Goal: Information Seeking & Learning: Learn about a topic

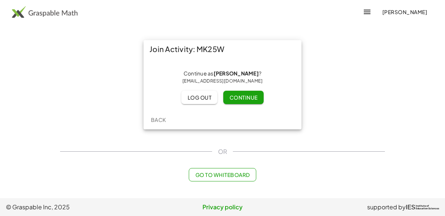
click at [247, 95] on span "Continue" at bounding box center [243, 97] width 28 height 7
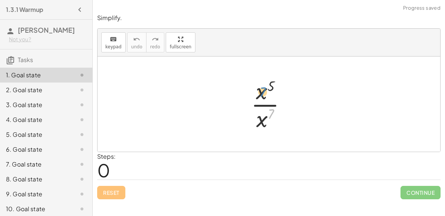
drag, startPoint x: 268, startPoint y: 118, endPoint x: 264, endPoint y: 104, distance: 14.7
click at [264, 104] on div at bounding box center [271, 103] width 49 height 57
drag, startPoint x: 262, startPoint y: 93, endPoint x: 275, endPoint y: 119, distance: 30.0
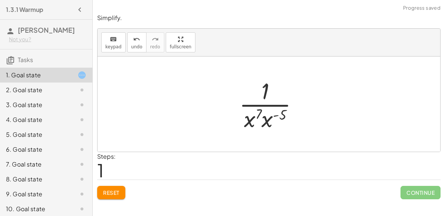
click at [260, 121] on div at bounding box center [272, 103] width 72 height 57
click at [270, 119] on div at bounding box center [272, 103] width 72 height 57
click at [264, 117] on div at bounding box center [271, 103] width 67 height 57
click at [272, 115] on div at bounding box center [271, 103] width 67 height 57
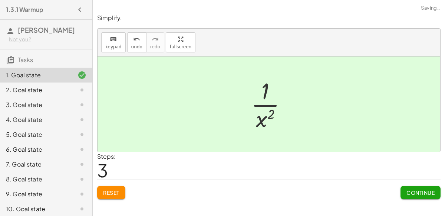
click at [408, 189] on span "Continue" at bounding box center [421, 192] width 28 height 7
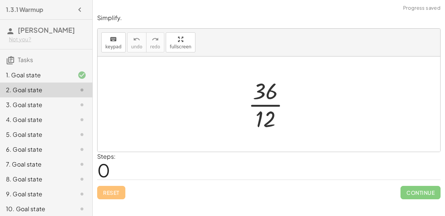
click at [268, 109] on div at bounding box center [272, 103] width 55 height 57
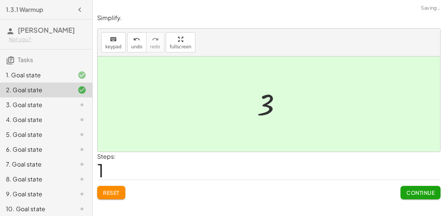
click at [418, 192] on span "Continue" at bounding box center [421, 192] width 28 height 7
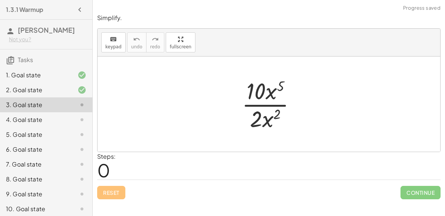
click at [261, 105] on div at bounding box center [272, 103] width 68 height 57
drag, startPoint x: 270, startPoint y: 95, endPoint x: 282, endPoint y: 131, distance: 37.4
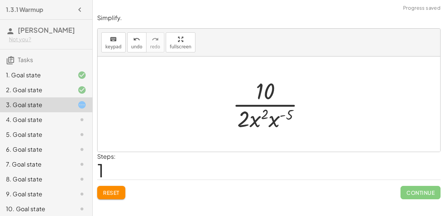
click at [265, 121] on div at bounding box center [272, 103] width 86 height 57
click at [273, 119] on div at bounding box center [272, 103] width 86 height 57
click at [263, 118] on div at bounding box center [272, 103] width 81 height 57
click at [269, 115] on div at bounding box center [272, 103] width 81 height 57
click at [275, 116] on div at bounding box center [272, 103] width 81 height 57
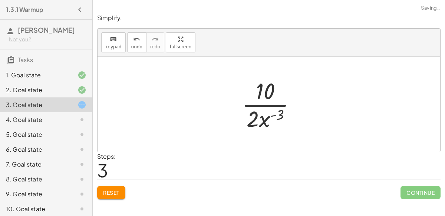
click at [271, 117] on div at bounding box center [272, 103] width 68 height 57
click at [259, 117] on div at bounding box center [272, 103] width 68 height 57
click at [265, 105] on div at bounding box center [272, 103] width 68 height 57
click at [276, 114] on div at bounding box center [272, 103] width 68 height 57
click at [273, 115] on div at bounding box center [272, 103] width 68 height 57
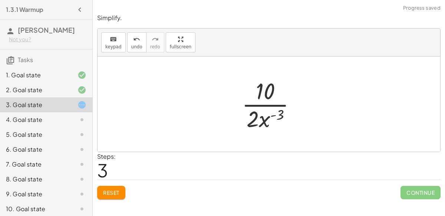
click at [279, 114] on div at bounding box center [272, 103] width 68 height 57
click at [265, 121] on div at bounding box center [272, 103] width 68 height 57
click at [247, 125] on div at bounding box center [272, 103] width 68 height 57
drag, startPoint x: 259, startPoint y: 92, endPoint x: 242, endPoint y: 125, distance: 36.8
click at [242, 125] on div at bounding box center [272, 103] width 68 height 57
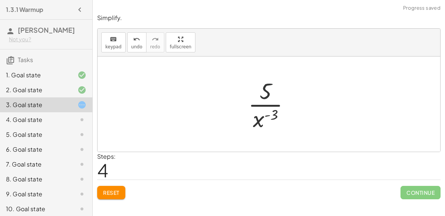
click at [266, 91] on div at bounding box center [272, 103] width 55 height 57
click at [265, 104] on div at bounding box center [272, 103] width 55 height 57
drag, startPoint x: 269, startPoint y: 117, endPoint x: 265, endPoint y: 133, distance: 16.7
click at [265, 133] on div "· 10 · x 5 · 2 · x 2 · 10 · 2 · x 2 · x ( - 5 ) · 10 · 2 · x ( + 2 − 5 ) · 10 ·…" at bounding box center [269, 103] width 65 height 61
drag, startPoint x: 257, startPoint y: 121, endPoint x: 284, endPoint y: 111, distance: 29.5
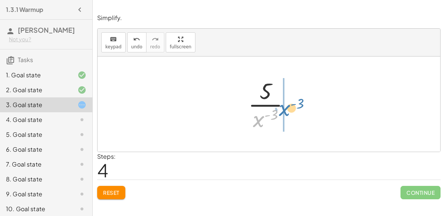
click at [284, 111] on div at bounding box center [272, 103] width 55 height 57
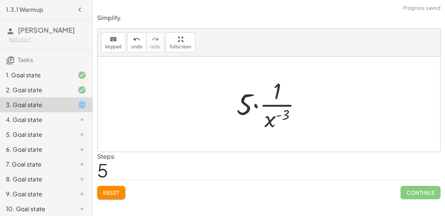
click at [266, 118] on div at bounding box center [272, 103] width 78 height 57
click at [256, 105] on div at bounding box center [272, 103] width 78 height 57
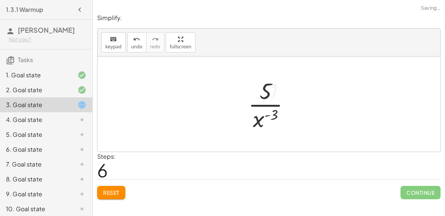
click at [267, 108] on div at bounding box center [272, 103] width 55 height 57
click at [137, 38] on icon "undo" at bounding box center [136, 39] width 7 height 9
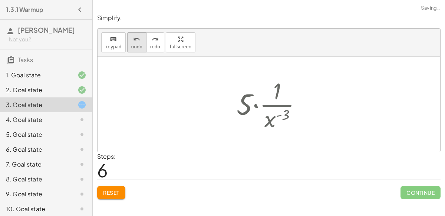
click at [137, 38] on icon "undo" at bounding box center [136, 39] width 7 height 9
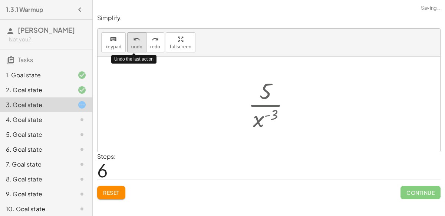
click at [137, 38] on icon "undo" at bounding box center [136, 39] width 7 height 9
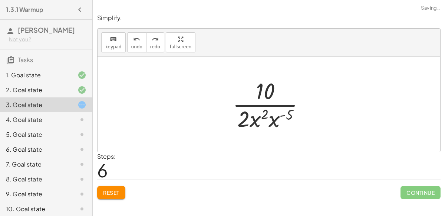
click at [114, 184] on div "Reset Continue" at bounding box center [269, 189] width 344 height 20
click at [114, 189] on span "Reset" at bounding box center [111, 192] width 16 height 7
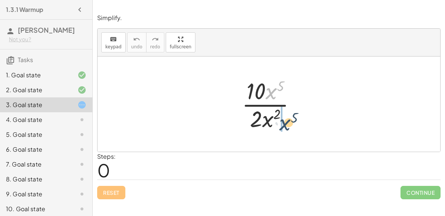
drag, startPoint x: 272, startPoint y: 93, endPoint x: 282, endPoint y: 126, distance: 34.5
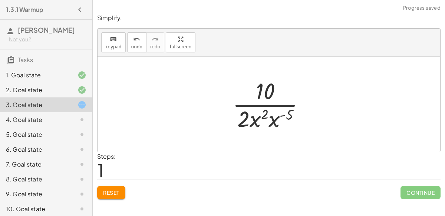
click at [269, 121] on div at bounding box center [272, 103] width 86 height 57
click at [274, 115] on div at bounding box center [272, 103] width 81 height 57
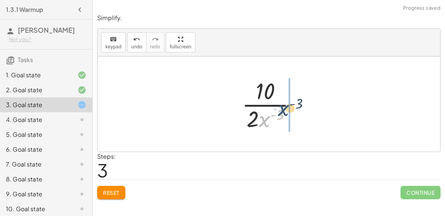
drag, startPoint x: 265, startPoint y: 122, endPoint x: 285, endPoint y: 108, distance: 24.5
click at [285, 108] on div at bounding box center [272, 103] width 68 height 57
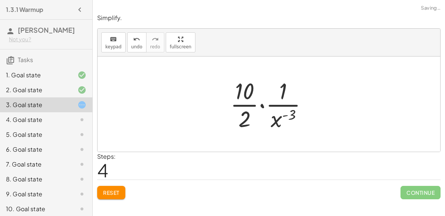
click at [275, 119] on div at bounding box center [272, 103] width 91 height 57
click at [265, 107] on div at bounding box center [272, 103] width 91 height 57
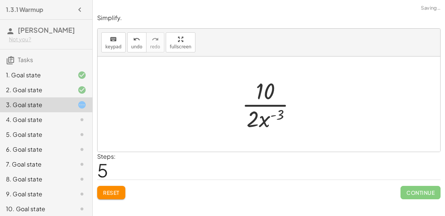
click at [262, 105] on div at bounding box center [272, 103] width 68 height 57
drag, startPoint x: 252, startPoint y: 122, endPoint x: 242, endPoint y: 106, distance: 19.2
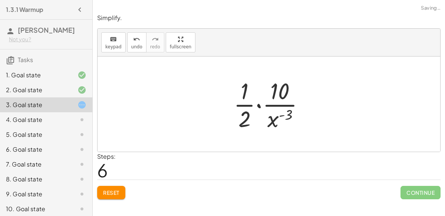
click at [259, 104] on div at bounding box center [272, 103] width 84 height 57
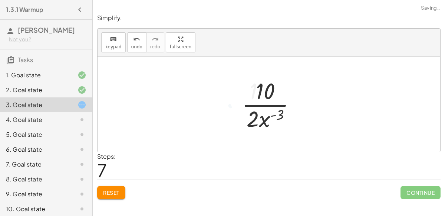
click at [259, 104] on div at bounding box center [272, 103] width 68 height 57
drag, startPoint x: 260, startPoint y: 118, endPoint x: 266, endPoint y: 124, distance: 8.1
click at [266, 124] on div at bounding box center [272, 103] width 68 height 57
drag, startPoint x: 255, startPoint y: 122, endPoint x: 243, endPoint y: 132, distance: 15.8
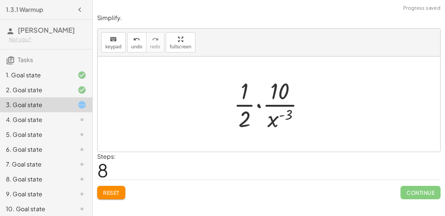
click at [261, 104] on div at bounding box center [272, 103] width 84 height 57
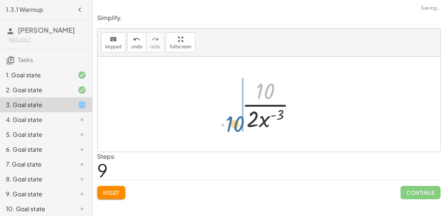
drag, startPoint x: 260, startPoint y: 93, endPoint x: 230, endPoint y: 125, distance: 44.1
click at [230, 125] on div "· 10 · x 5 · 2 · x 2 · 10 · 2 · x 2 · x ( - 5 ) · 10 · 2 · x ( + 2 − 5 ) · 10 ·…" at bounding box center [269, 103] width 343 height 95
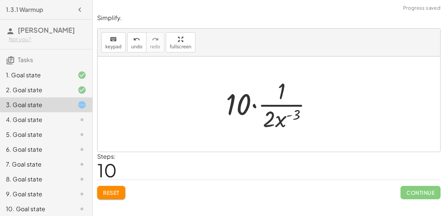
click at [251, 105] on div at bounding box center [272, 103] width 100 height 57
click at [253, 104] on div at bounding box center [272, 103] width 100 height 57
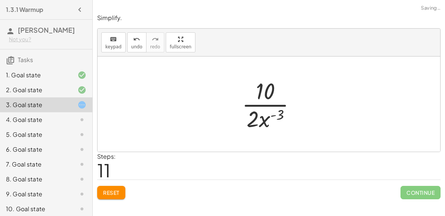
click at [262, 103] on div at bounding box center [272, 103] width 68 height 57
drag, startPoint x: 276, startPoint y: 115, endPoint x: 269, endPoint y: 126, distance: 12.9
click at [269, 126] on div at bounding box center [272, 103] width 68 height 57
click at [278, 115] on div at bounding box center [272, 103] width 68 height 57
click at [77, 117] on div at bounding box center [76, 119] width 21 height 9
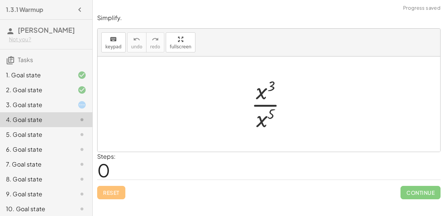
click at [263, 106] on div at bounding box center [271, 103] width 49 height 57
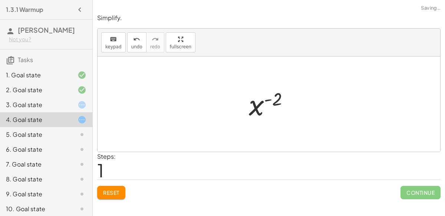
click at [265, 99] on div at bounding box center [272, 104] width 54 height 37
drag, startPoint x: 262, startPoint y: 106, endPoint x: 276, endPoint y: 110, distance: 14.5
click at [276, 110] on div at bounding box center [272, 104] width 54 height 37
click at [115, 189] on span "Reset" at bounding box center [111, 192] width 16 height 7
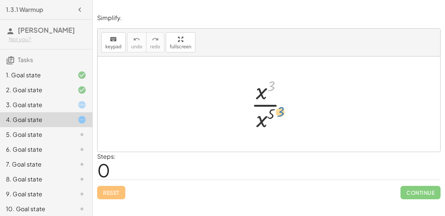
drag, startPoint x: 272, startPoint y: 85, endPoint x: 276, endPoint y: 108, distance: 22.7
click at [276, 108] on div at bounding box center [271, 103] width 49 height 57
drag, startPoint x: 261, startPoint y: 119, endPoint x: 274, endPoint y: 101, distance: 22.3
click at [274, 101] on div at bounding box center [271, 103] width 49 height 57
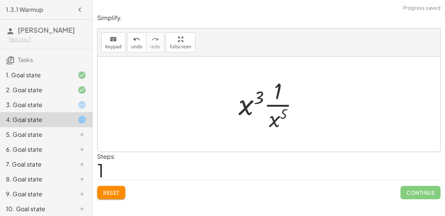
click at [268, 105] on div at bounding box center [272, 103] width 74 height 57
click at [250, 107] on div at bounding box center [272, 103] width 74 height 57
click at [258, 95] on div at bounding box center [272, 103] width 74 height 57
drag, startPoint x: 258, startPoint y: 95, endPoint x: 281, endPoint y: 103, distance: 23.9
click at [281, 103] on div at bounding box center [272, 103] width 74 height 57
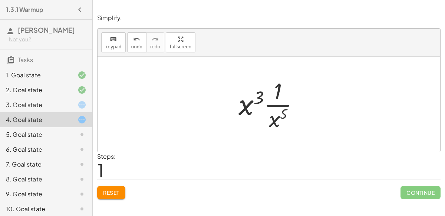
click at [253, 105] on div at bounding box center [272, 103] width 74 height 57
click at [245, 106] on div at bounding box center [272, 103] width 74 height 57
drag, startPoint x: 245, startPoint y: 106, endPoint x: 284, endPoint y: 110, distance: 39.5
click at [284, 110] on div at bounding box center [272, 103] width 74 height 57
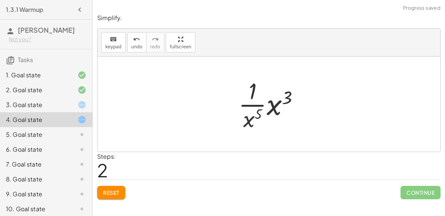
click at [269, 102] on div at bounding box center [272, 103] width 74 height 57
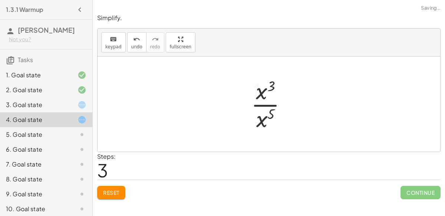
click at [265, 105] on div at bounding box center [271, 103] width 49 height 57
click at [265, 105] on div at bounding box center [272, 104] width 54 height 37
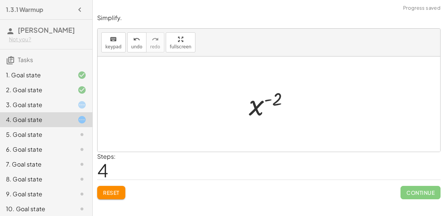
click at [266, 98] on div at bounding box center [272, 104] width 54 height 37
drag, startPoint x: 268, startPoint y: 99, endPoint x: 228, endPoint y: 103, distance: 40.6
click at [228, 103] on div "· x 3 · x 5 · x 3 · · 1 · x 5 · · 1 · x 5 · x 3 · 1 · x 3 · x 5 · x 3 · x 5 x (…" at bounding box center [269, 103] width 343 height 95
click at [112, 187] on button "Reset" at bounding box center [111, 192] width 28 height 13
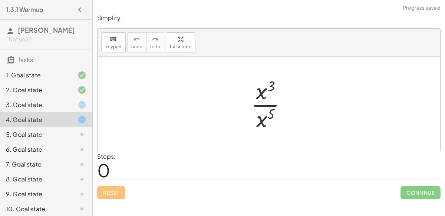
click at [42, 138] on div "5. Goal state" at bounding box center [36, 134] width 60 height 9
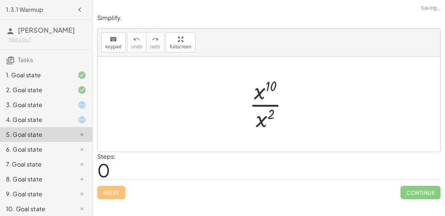
click at [262, 104] on div at bounding box center [272, 103] width 53 height 57
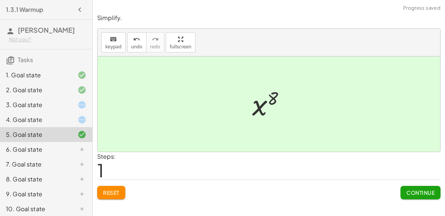
click at [265, 98] on div at bounding box center [272, 104] width 46 height 37
click at [417, 194] on span "Continue" at bounding box center [421, 192] width 28 height 7
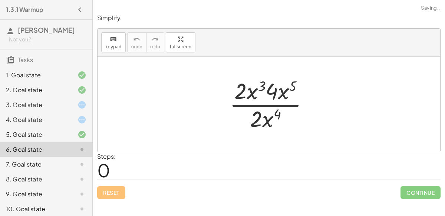
click at [270, 106] on div at bounding box center [272, 103] width 92 height 57
click at [247, 91] on div at bounding box center [272, 103] width 92 height 57
drag, startPoint x: 250, startPoint y: 91, endPoint x: 291, endPoint y: 128, distance: 54.1
click at [291, 128] on div at bounding box center [272, 103] width 92 height 57
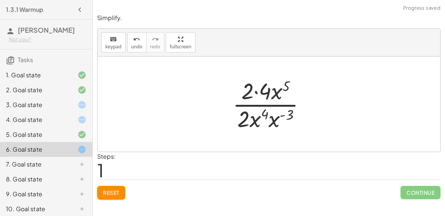
click at [271, 118] on div at bounding box center [272, 103] width 86 height 57
click at [270, 114] on div at bounding box center [272, 103] width 81 height 57
click at [274, 114] on div at bounding box center [272, 103] width 81 height 57
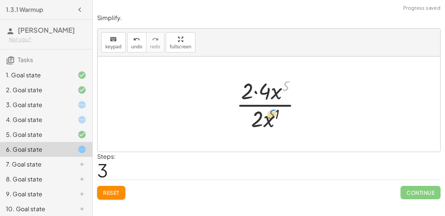
drag, startPoint x: 283, startPoint y: 86, endPoint x: 269, endPoint y: 113, distance: 30.1
click at [269, 113] on div at bounding box center [272, 103] width 78 height 57
drag, startPoint x: 276, startPoint y: 92, endPoint x: 276, endPoint y: 115, distance: 22.6
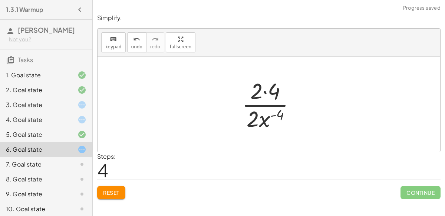
click at [275, 114] on div at bounding box center [271, 103] width 67 height 57
click at [273, 115] on div at bounding box center [271, 103] width 67 height 57
click at [269, 93] on div at bounding box center [271, 103] width 67 height 57
click at [266, 94] on div at bounding box center [271, 103] width 67 height 57
drag, startPoint x: 259, startPoint y: 114, endPoint x: 288, endPoint y: 113, distance: 29.0
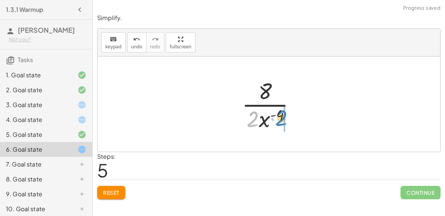
click at [288, 113] on div at bounding box center [271, 103] width 67 height 57
click at [270, 119] on div at bounding box center [271, 103] width 67 height 57
drag, startPoint x: 282, startPoint y: 124, endPoint x: 253, endPoint y: 123, distance: 29.7
click at [253, 123] on div at bounding box center [271, 103] width 67 height 57
drag, startPoint x: 266, startPoint y: 119, endPoint x: 273, endPoint y: 86, distance: 33.9
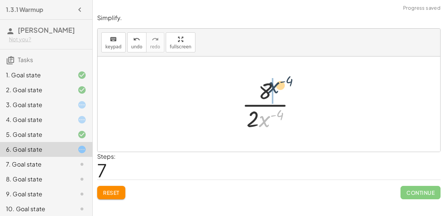
click at [273, 86] on div at bounding box center [271, 103] width 67 height 57
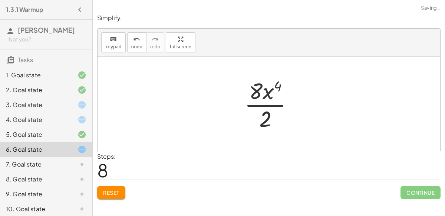
click at [263, 92] on div at bounding box center [272, 103] width 62 height 57
drag, startPoint x: 255, startPoint y: 88, endPoint x: 260, endPoint y: 99, distance: 12.1
click at [260, 99] on div at bounding box center [272, 103] width 62 height 57
drag, startPoint x: 256, startPoint y: 90, endPoint x: 268, endPoint y: 105, distance: 19.1
click at [268, 105] on div at bounding box center [272, 103] width 62 height 57
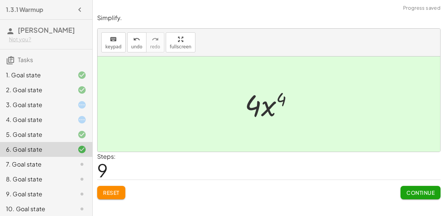
click at [257, 103] on div at bounding box center [272, 104] width 62 height 38
click at [422, 190] on span "Continue" at bounding box center [421, 192] width 28 height 7
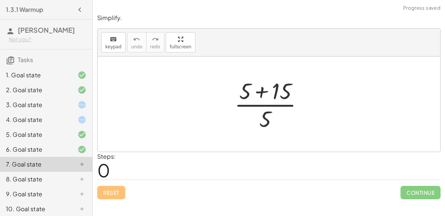
click at [262, 89] on div at bounding box center [272, 103] width 82 height 57
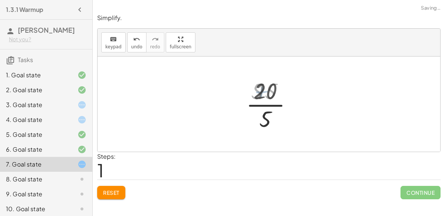
click at [269, 106] on div at bounding box center [271, 103] width 53 height 57
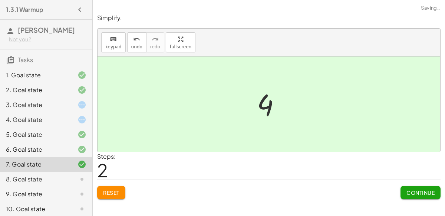
click at [422, 183] on div "Continue" at bounding box center [421, 189] width 40 height 19
click at [423, 193] on span "Continue" at bounding box center [421, 192] width 28 height 7
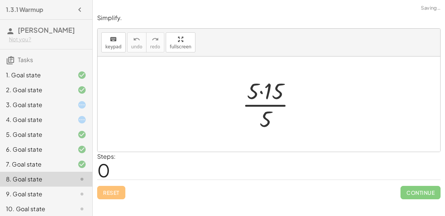
click at [276, 104] on div at bounding box center [272, 103] width 67 height 57
click at [260, 89] on div at bounding box center [272, 103] width 67 height 57
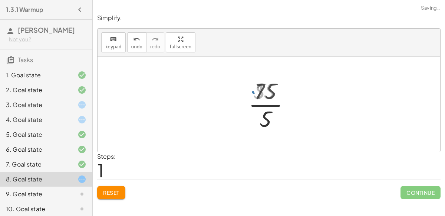
click at [264, 103] on div at bounding box center [272, 103] width 52 height 57
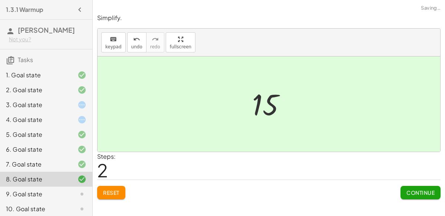
click at [432, 198] on div "Simplify. keyboard keypad undo undo redo redo fullscreen · 5 · [DATE] · 5 15 × …" at bounding box center [269, 106] width 353 height 194
click at [430, 197] on button "Continue" at bounding box center [421, 192] width 40 height 13
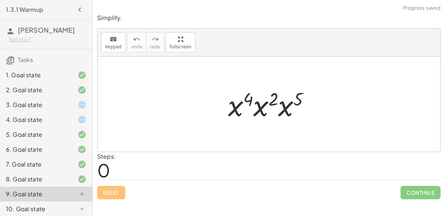
click at [266, 107] on div at bounding box center [271, 104] width 95 height 38
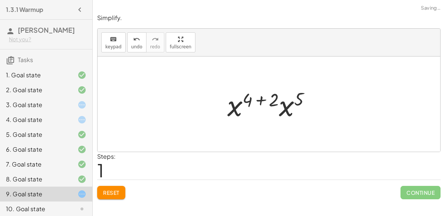
click at [291, 106] on div at bounding box center [272, 104] width 97 height 38
click at [258, 101] on div at bounding box center [272, 104] width 98 height 37
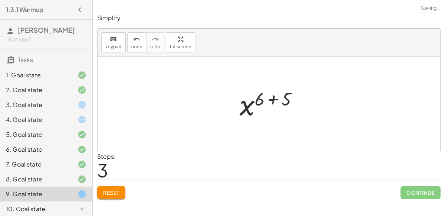
click at [268, 101] on div at bounding box center [272, 104] width 72 height 37
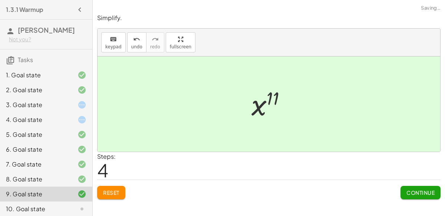
click at [406, 190] on button "Continue" at bounding box center [421, 192] width 40 height 13
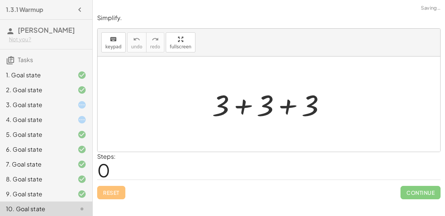
click at [252, 104] on div at bounding box center [272, 104] width 127 height 38
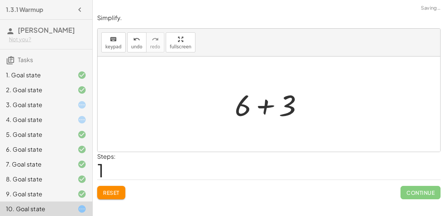
click at [259, 109] on div at bounding box center [272, 104] width 82 height 38
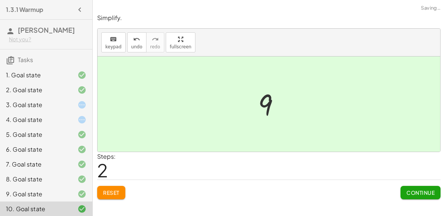
click at [416, 193] on span "Continue" at bounding box center [421, 192] width 28 height 7
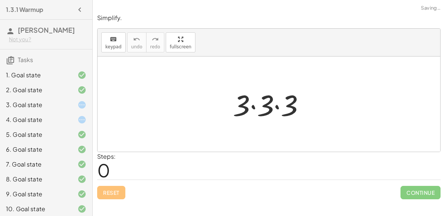
click at [256, 99] on div at bounding box center [271, 104] width 85 height 38
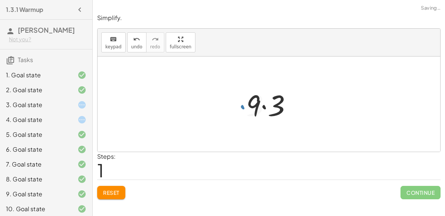
click at [270, 104] on div at bounding box center [272, 104] width 59 height 38
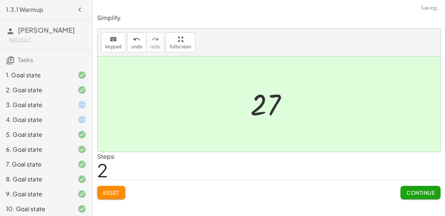
click at [410, 190] on span "Continue" at bounding box center [421, 192] width 28 height 7
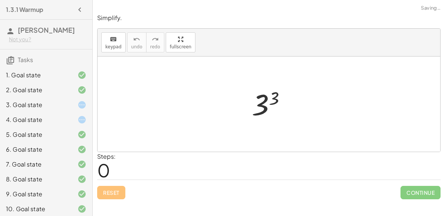
click at [270, 103] on div at bounding box center [271, 104] width 47 height 37
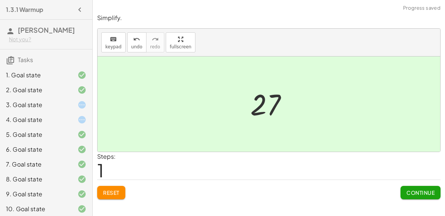
click at [417, 198] on div "Simplify. keyboard keypad undo undo redo redo fullscreen 3 3 27 × Steps: 1 Rese…" at bounding box center [269, 106] width 353 height 194
click at [413, 188] on button "Continue" at bounding box center [421, 192] width 40 height 13
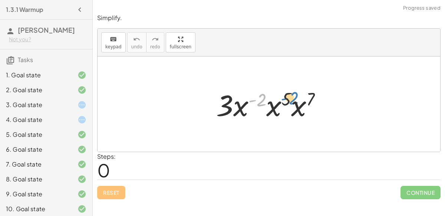
drag, startPoint x: 257, startPoint y: 104, endPoint x: 289, endPoint y: 102, distance: 32.0
click at [289, 102] on div at bounding box center [272, 104] width 119 height 38
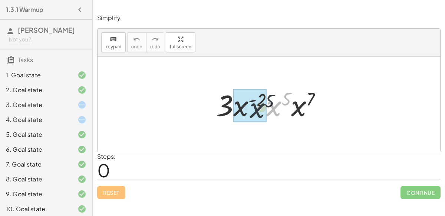
drag, startPoint x: 277, startPoint y: 108, endPoint x: 253, endPoint y: 109, distance: 23.8
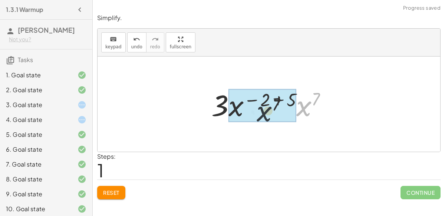
drag, startPoint x: 304, startPoint y: 112, endPoint x: 243, endPoint y: 118, distance: 60.8
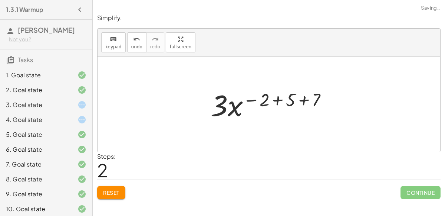
click at [275, 101] on div at bounding box center [272, 104] width 130 height 38
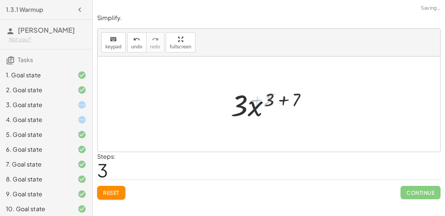
click at [282, 101] on div at bounding box center [272, 104] width 88 height 38
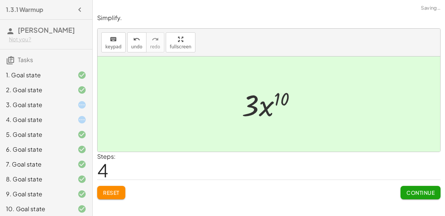
click at [267, 106] on div at bounding box center [272, 104] width 68 height 38
click at [409, 196] on button "Continue" at bounding box center [421, 192] width 40 height 13
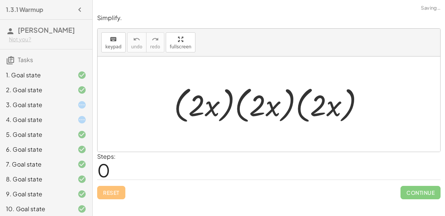
click at [228, 102] on div at bounding box center [271, 104] width 203 height 43
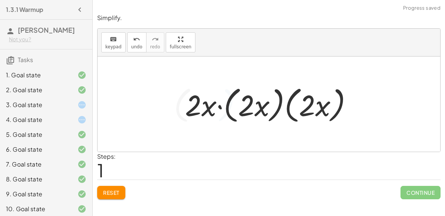
click at [249, 108] on div at bounding box center [271, 104] width 181 height 43
click at [224, 107] on div at bounding box center [271, 104] width 181 height 43
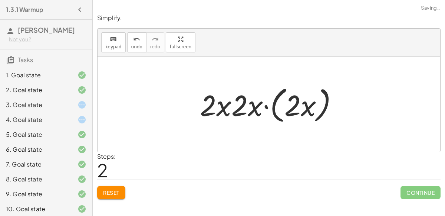
click at [265, 106] on div at bounding box center [271, 104] width 151 height 43
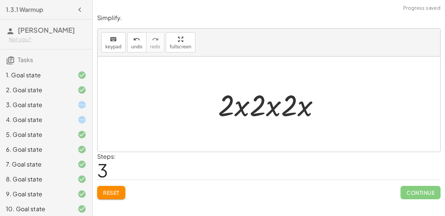
click at [254, 108] on div at bounding box center [271, 104] width 115 height 38
drag, startPoint x: 254, startPoint y: 108, endPoint x: 222, endPoint y: 119, distance: 33.6
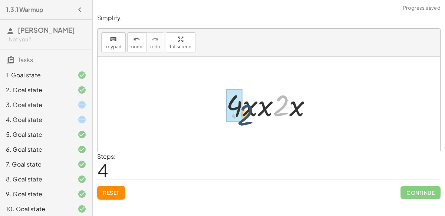
drag, startPoint x: 283, startPoint y: 104, endPoint x: 246, endPoint y: 112, distance: 38.1
click at [246, 112] on div at bounding box center [272, 104] width 99 height 38
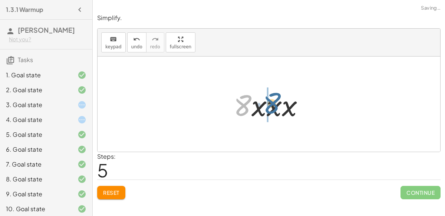
drag, startPoint x: 244, startPoint y: 105, endPoint x: 275, endPoint y: 104, distance: 30.8
click at [275, 104] on div at bounding box center [272, 104] width 84 height 38
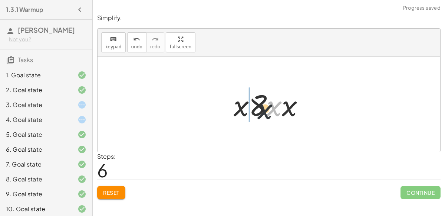
drag, startPoint x: 280, startPoint y: 106, endPoint x: 255, endPoint y: 111, distance: 25.7
click at [255, 111] on div at bounding box center [272, 104] width 84 height 38
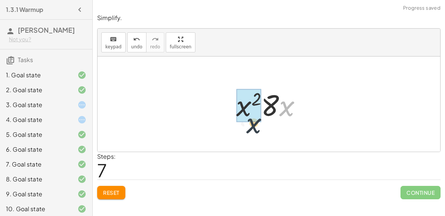
drag, startPoint x: 285, startPoint y: 105, endPoint x: 241, endPoint y: 119, distance: 46.2
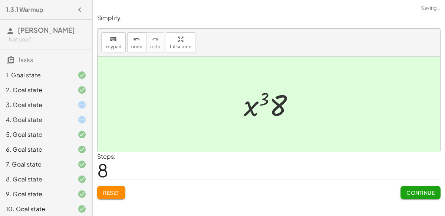
click at [252, 105] on div at bounding box center [272, 104] width 64 height 38
click at [419, 194] on span "Continue" at bounding box center [421, 192] width 28 height 7
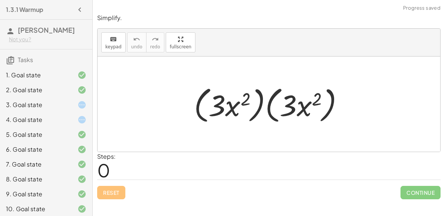
click at [254, 111] on div at bounding box center [271, 104] width 163 height 43
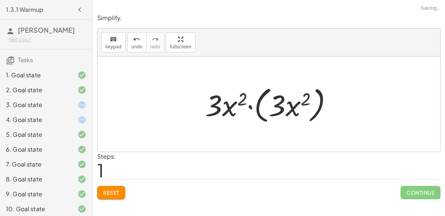
click at [277, 106] on div at bounding box center [271, 104] width 141 height 43
click at [259, 106] on div at bounding box center [271, 104] width 141 height 43
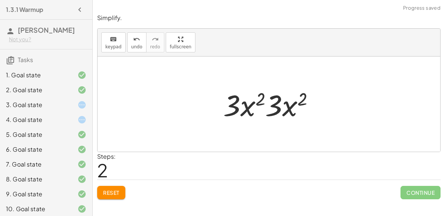
click at [263, 108] on div at bounding box center [272, 104] width 104 height 38
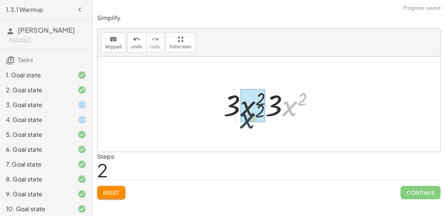
drag, startPoint x: 289, startPoint y: 107, endPoint x: 245, endPoint y: 118, distance: 45.5
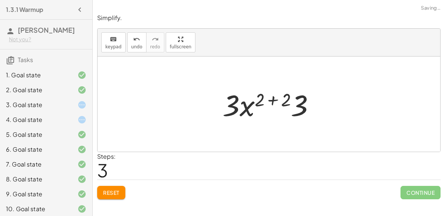
click at [269, 99] on div at bounding box center [272, 104] width 106 height 38
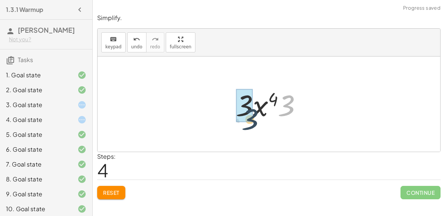
drag, startPoint x: 286, startPoint y: 103, endPoint x: 246, endPoint y: 114, distance: 41.6
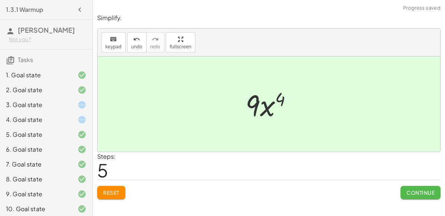
click at [410, 186] on button "Continue" at bounding box center [421, 192] width 40 height 13
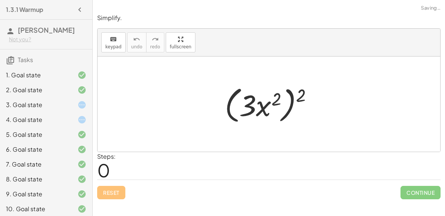
click at [268, 111] on div at bounding box center [272, 104] width 102 height 43
drag, startPoint x: 264, startPoint y: 108, endPoint x: 312, endPoint y: 94, distance: 50.1
click at [312, 94] on div at bounding box center [272, 104] width 102 height 43
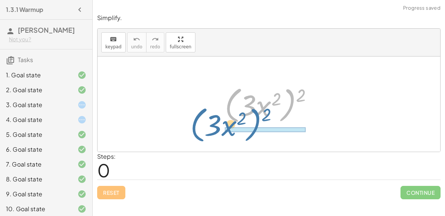
drag, startPoint x: 295, startPoint y: 94, endPoint x: 258, endPoint y: 111, distance: 40.4
click at [258, 111] on div at bounding box center [272, 104] width 102 height 43
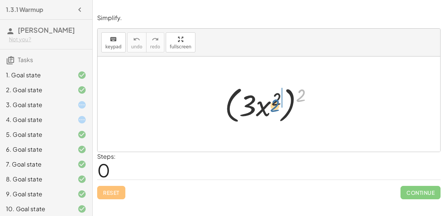
drag, startPoint x: 299, startPoint y: 94, endPoint x: 273, endPoint y: 103, distance: 28.1
click at [273, 103] on div at bounding box center [272, 104] width 102 height 43
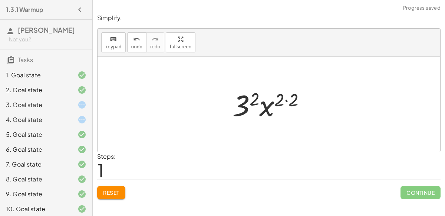
click at [287, 99] on div at bounding box center [272, 104] width 86 height 38
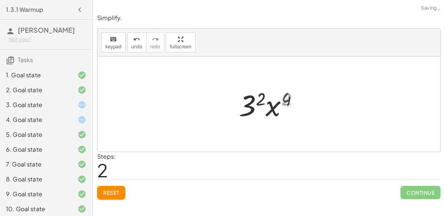
click at [256, 99] on div at bounding box center [272, 104] width 72 height 38
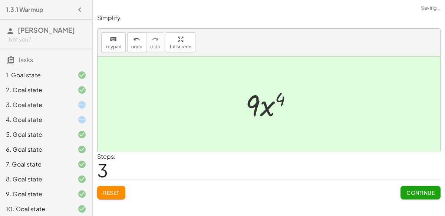
click at [262, 102] on div at bounding box center [272, 104] width 60 height 38
click at [417, 199] on div "Simplify. keyboard keypad undo undo redo redo fullscreen ( · 3 · x 2 ) 2 · 3 2 …" at bounding box center [269, 106] width 353 height 194
click at [412, 192] on span "Continue" at bounding box center [421, 192] width 28 height 7
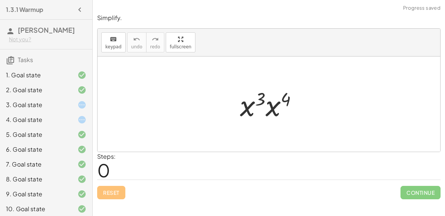
click at [258, 107] on div at bounding box center [271, 104] width 71 height 38
click at [256, 94] on div at bounding box center [271, 104] width 71 height 38
drag, startPoint x: 257, startPoint y: 94, endPoint x: 284, endPoint y: 94, distance: 27.1
click at [284, 94] on div at bounding box center [271, 104] width 71 height 38
drag, startPoint x: 284, startPoint y: 94, endPoint x: 259, endPoint y: 93, distance: 25.6
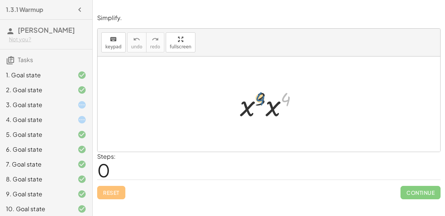
click at [259, 93] on div at bounding box center [271, 104] width 71 height 38
click at [268, 109] on div at bounding box center [271, 104] width 71 height 38
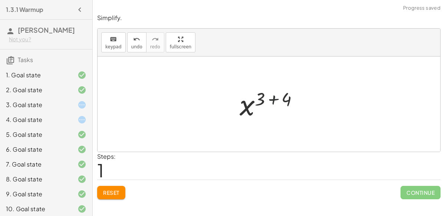
click at [272, 96] on div at bounding box center [272, 104] width 72 height 37
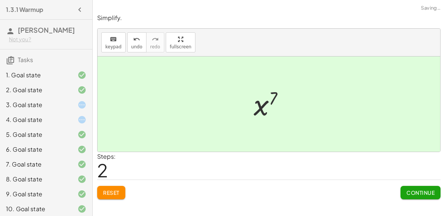
click at [414, 192] on span "Continue" at bounding box center [421, 192] width 28 height 7
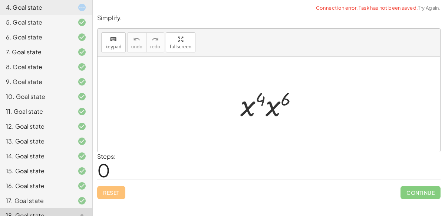
scroll to position [166, 0]
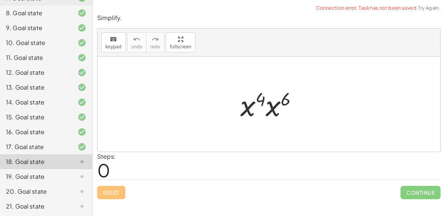
click at [262, 102] on div at bounding box center [272, 104] width 71 height 38
drag, startPoint x: 262, startPoint y: 102, endPoint x: 291, endPoint y: 101, distance: 29.4
click at [291, 101] on div at bounding box center [272, 104] width 71 height 38
drag, startPoint x: 288, startPoint y: 101, endPoint x: 253, endPoint y: 99, distance: 35.3
click at [253, 99] on div at bounding box center [272, 104] width 71 height 38
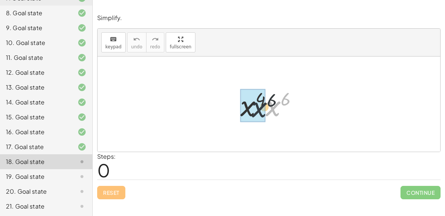
drag, startPoint x: 272, startPoint y: 108, endPoint x: 252, endPoint y: 109, distance: 20.4
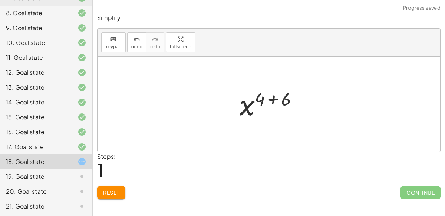
click at [271, 95] on div at bounding box center [272, 104] width 72 height 37
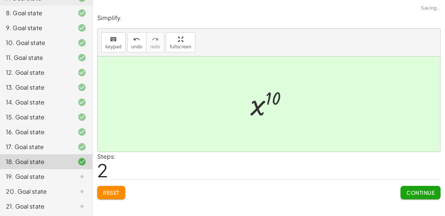
click at [423, 193] on span "Continue" at bounding box center [421, 192] width 28 height 7
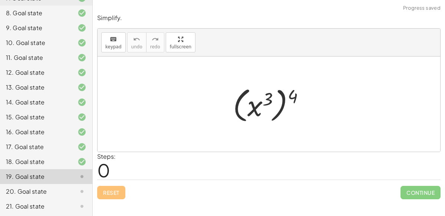
click at [281, 104] on div at bounding box center [271, 103] width 85 height 41
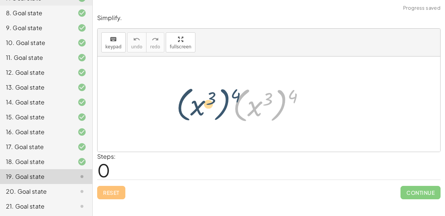
drag, startPoint x: 285, startPoint y: 105, endPoint x: 228, endPoint y: 105, distance: 56.4
click at [228, 105] on div "( x 3 ) 4 ( x 3 ) 4" at bounding box center [269, 104] width 94 height 45
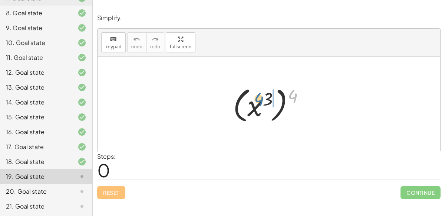
drag, startPoint x: 290, startPoint y: 97, endPoint x: 255, endPoint y: 99, distance: 35.3
click at [255, 99] on div at bounding box center [271, 103] width 85 height 41
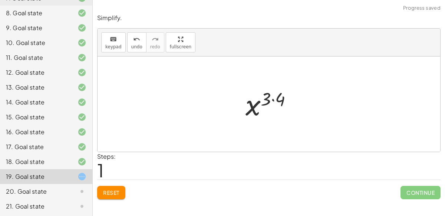
click at [270, 99] on div at bounding box center [272, 104] width 60 height 37
click at [272, 99] on div at bounding box center [272, 104] width 60 height 37
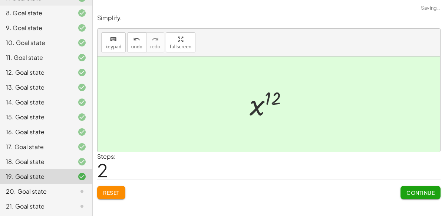
click at [424, 195] on button "Continue" at bounding box center [421, 192] width 40 height 13
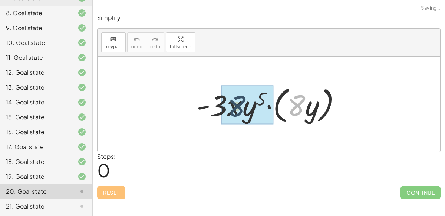
drag, startPoint x: 292, startPoint y: 108, endPoint x: 229, endPoint y: 109, distance: 62.7
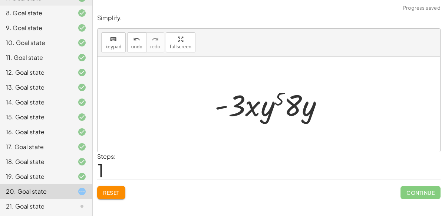
click at [271, 108] on div at bounding box center [272, 104] width 122 height 38
drag, startPoint x: 280, startPoint y: 101, endPoint x: 220, endPoint y: 116, distance: 61.7
click at [220, 116] on div at bounding box center [272, 104] width 122 height 38
click at [251, 106] on div at bounding box center [272, 104] width 122 height 38
drag, startPoint x: 251, startPoint y: 107, endPoint x: 281, endPoint y: 109, distance: 29.7
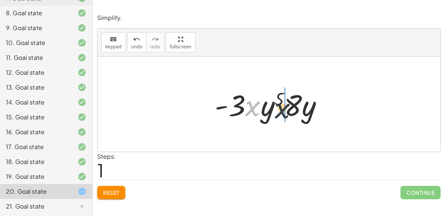
click at [281, 109] on div at bounding box center [272, 104] width 122 height 38
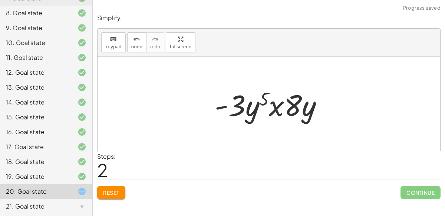
click at [277, 108] on div at bounding box center [272, 104] width 122 height 38
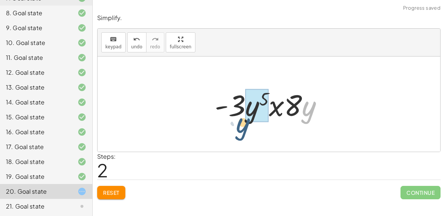
drag, startPoint x: 312, startPoint y: 110, endPoint x: 252, endPoint y: 117, distance: 60.5
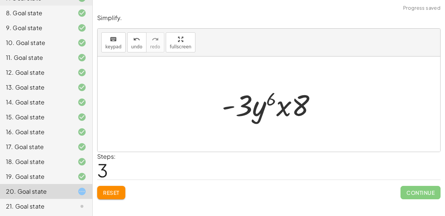
click at [269, 108] on div at bounding box center [272, 104] width 108 height 38
click at [269, 99] on div at bounding box center [272, 104] width 108 height 38
click at [254, 111] on div at bounding box center [272, 104] width 108 height 38
drag, startPoint x: 254, startPoint y: 111, endPoint x: 218, endPoint y: 109, distance: 36.4
click at [218, 109] on div at bounding box center [272, 104] width 108 height 38
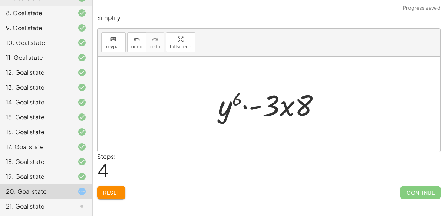
click at [253, 106] on div at bounding box center [271, 104] width 115 height 38
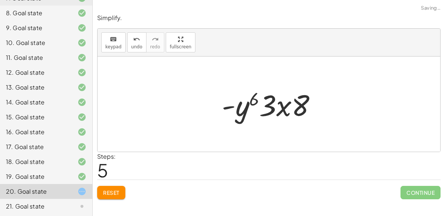
click at [260, 109] on div at bounding box center [272, 104] width 108 height 38
click at [281, 109] on div at bounding box center [272, 104] width 108 height 38
drag, startPoint x: 282, startPoint y: 109, endPoint x: 240, endPoint y: 112, distance: 42.1
click at [240, 112] on div at bounding box center [272, 104] width 108 height 38
click at [240, 112] on div at bounding box center [271, 104] width 115 height 38
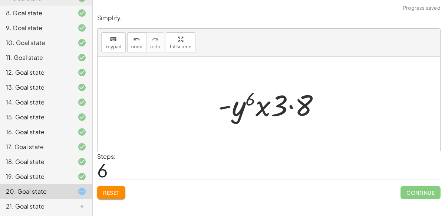
click at [290, 106] on div at bounding box center [271, 104] width 115 height 38
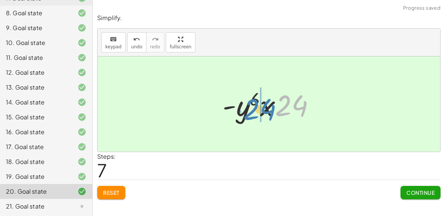
drag, startPoint x: 289, startPoint y: 107, endPoint x: 258, endPoint y: 111, distance: 32.1
click at [258, 111] on div at bounding box center [272, 104] width 106 height 38
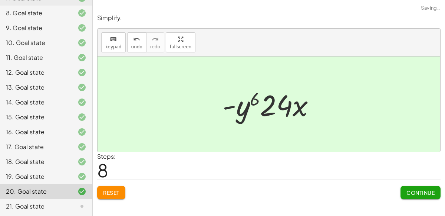
click at [415, 186] on button "Continue" at bounding box center [421, 192] width 40 height 13
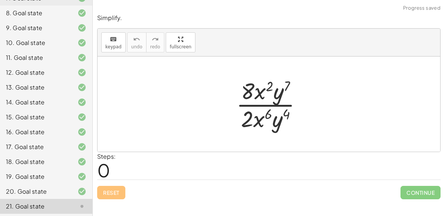
click at [266, 83] on div at bounding box center [272, 103] width 79 height 57
click at [270, 88] on div at bounding box center [272, 103] width 79 height 57
drag, startPoint x: 282, startPoint y: 94, endPoint x: 292, endPoint y: 127, distance: 34.4
click at [292, 127] on div at bounding box center [272, 103] width 79 height 57
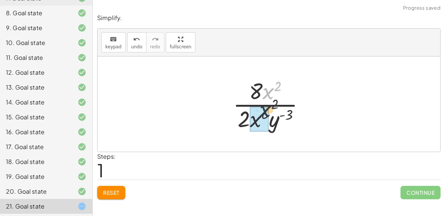
drag, startPoint x: 268, startPoint y: 87, endPoint x: 260, endPoint y: 115, distance: 28.7
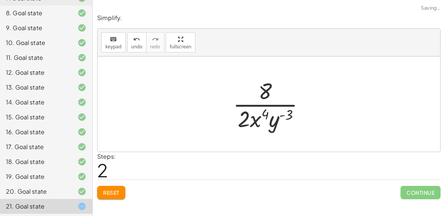
click at [260, 117] on div at bounding box center [271, 103] width 85 height 57
click at [283, 114] on div at bounding box center [271, 103] width 85 height 57
drag, startPoint x: 242, startPoint y: 117, endPoint x: 279, endPoint y: 94, distance: 44.1
click at [279, 94] on div at bounding box center [271, 103] width 85 height 57
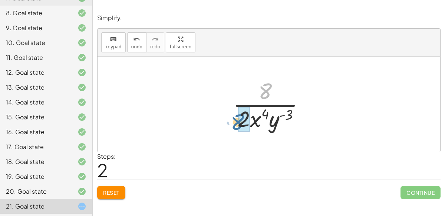
drag, startPoint x: 263, startPoint y: 91, endPoint x: 235, endPoint y: 122, distance: 41.5
click at [235, 122] on div at bounding box center [271, 103] width 85 height 57
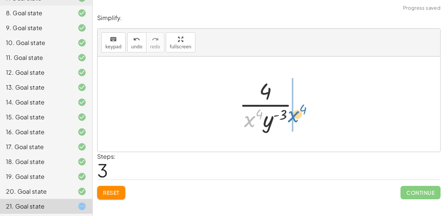
drag, startPoint x: 250, startPoint y: 119, endPoint x: 293, endPoint y: 115, distance: 42.9
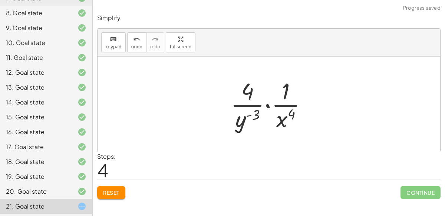
click at [269, 106] on div at bounding box center [272, 103] width 90 height 57
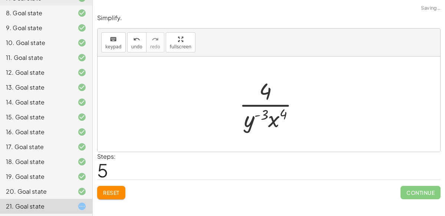
click at [265, 118] on div at bounding box center [272, 103] width 73 height 57
drag, startPoint x: 262, startPoint y: 117, endPoint x: 305, endPoint y: 107, distance: 43.7
click at [305, 107] on div at bounding box center [272, 103] width 73 height 57
drag, startPoint x: 246, startPoint y: 120, endPoint x: 292, endPoint y: 108, distance: 47.2
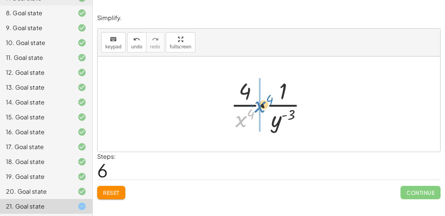
drag, startPoint x: 240, startPoint y: 122, endPoint x: 260, endPoint y: 107, distance: 24.7
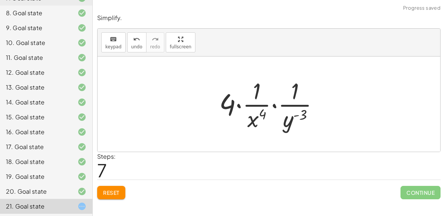
click at [272, 103] on div at bounding box center [272, 103] width 113 height 57
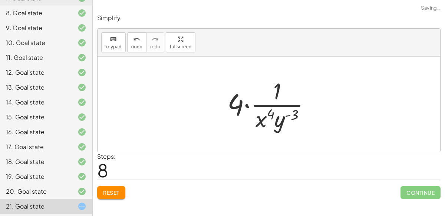
click at [272, 104] on div at bounding box center [272, 103] width 96 height 57
click at [246, 102] on div at bounding box center [272, 103] width 96 height 57
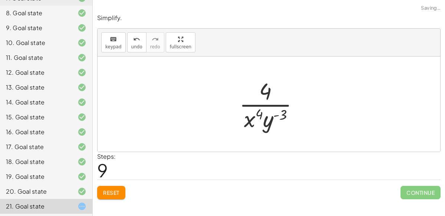
click at [107, 193] on span "Reset" at bounding box center [111, 192] width 16 height 7
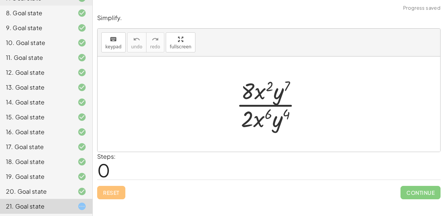
scroll to position [0, 0]
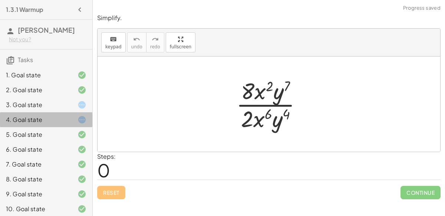
click at [30, 116] on div "4. Goal state" at bounding box center [36, 119] width 60 height 9
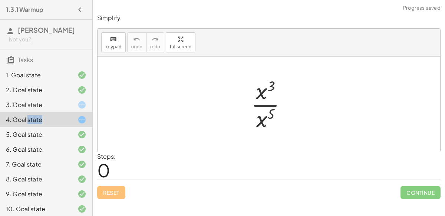
click at [264, 104] on div at bounding box center [271, 103] width 49 height 57
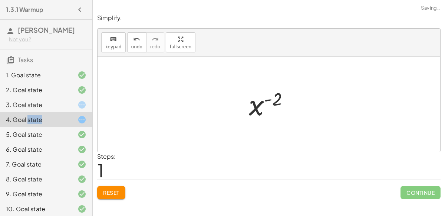
click at [265, 100] on div at bounding box center [272, 104] width 54 height 37
drag, startPoint x: 266, startPoint y: 103, endPoint x: 236, endPoint y: 160, distance: 64.7
click at [236, 160] on div "Simplify. keyboard keypad undo undo redo redo fullscreen · x 3 · x 5 x ( + 3 − …" at bounding box center [269, 106] width 353 height 194
click at [107, 189] on span "Reset" at bounding box center [111, 192] width 16 height 7
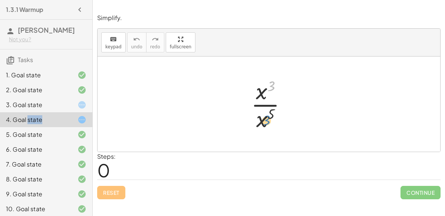
drag, startPoint x: 271, startPoint y: 86, endPoint x: 274, endPoint y: 119, distance: 33.6
click at [274, 119] on div at bounding box center [271, 103] width 49 height 57
drag, startPoint x: 262, startPoint y: 92, endPoint x: 265, endPoint y: 122, distance: 30.2
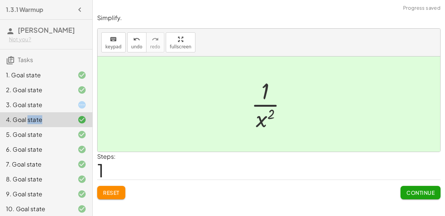
click at [420, 189] on span "Continue" at bounding box center [421, 192] width 28 height 7
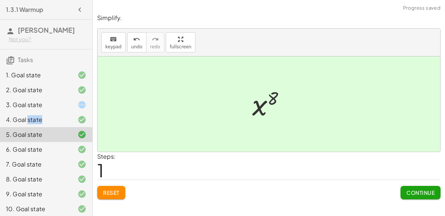
click at [79, 105] on icon at bounding box center [82, 104] width 9 height 9
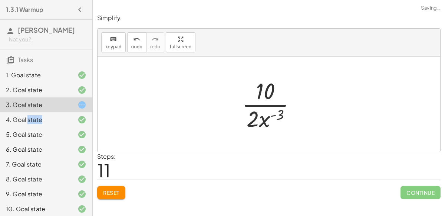
click at [263, 99] on div at bounding box center [272, 103] width 68 height 57
click at [263, 104] on div at bounding box center [272, 103] width 68 height 57
click at [270, 111] on div at bounding box center [272, 103] width 68 height 57
drag, startPoint x: 264, startPoint y: 91, endPoint x: 243, endPoint y: 126, distance: 40.1
click at [243, 126] on div at bounding box center [272, 103] width 68 height 57
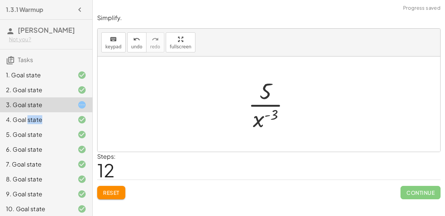
click at [269, 105] on div at bounding box center [272, 103] width 55 height 57
drag, startPoint x: 262, startPoint y: 91, endPoint x: 261, endPoint y: 108, distance: 17.1
click at [261, 108] on div at bounding box center [272, 103] width 55 height 57
drag, startPoint x: 265, startPoint y: 86, endPoint x: 248, endPoint y: 102, distance: 24.1
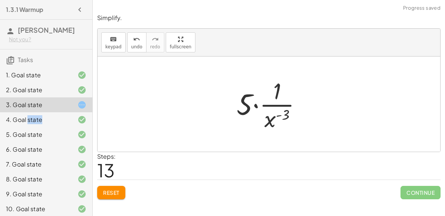
click at [253, 106] on div at bounding box center [272, 103] width 78 height 57
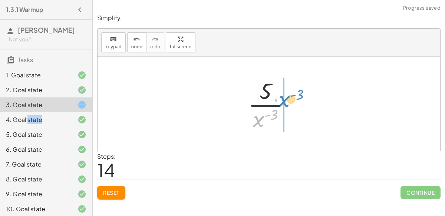
drag, startPoint x: 257, startPoint y: 114, endPoint x: 282, endPoint y: 96, distance: 31.1
click at [282, 96] on div at bounding box center [272, 103] width 55 height 57
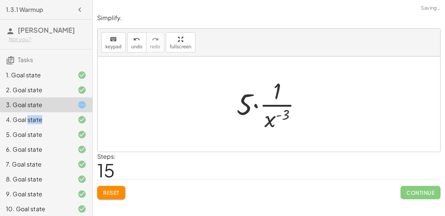
click at [258, 106] on div at bounding box center [272, 103] width 78 height 57
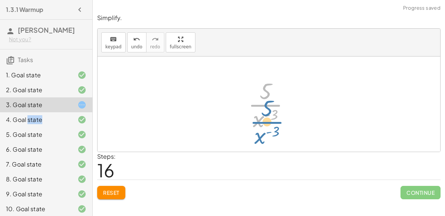
drag, startPoint x: 262, startPoint y: 106, endPoint x: 264, endPoint y: 122, distance: 16.1
click at [264, 122] on div at bounding box center [272, 103] width 55 height 57
click at [111, 194] on span "Reset" at bounding box center [111, 192] width 16 height 7
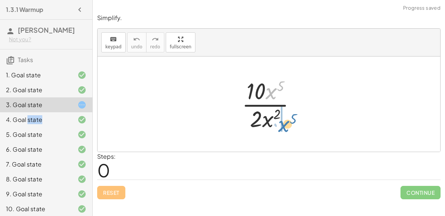
drag, startPoint x: 269, startPoint y: 94, endPoint x: 284, endPoint y: 126, distance: 35.2
click at [284, 126] on div at bounding box center [272, 103] width 68 height 57
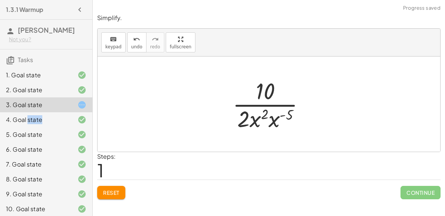
click at [266, 117] on div at bounding box center [272, 103] width 86 height 57
click at [270, 119] on div at bounding box center [272, 103] width 86 height 57
click at [272, 114] on div at bounding box center [272, 103] width 81 height 57
click at [264, 116] on div at bounding box center [272, 103] width 68 height 57
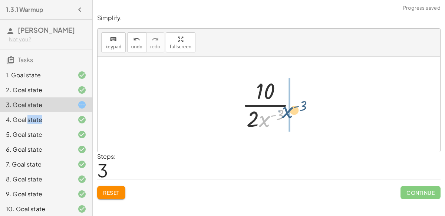
drag, startPoint x: 262, startPoint y: 117, endPoint x: 285, endPoint y: 108, distance: 24.7
click at [285, 108] on div at bounding box center [272, 103] width 68 height 57
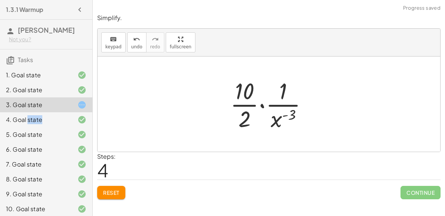
click at [265, 104] on div at bounding box center [272, 103] width 91 height 57
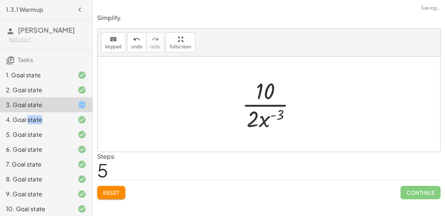
click at [263, 94] on div at bounding box center [272, 103] width 68 height 57
click at [261, 101] on div at bounding box center [272, 103] width 68 height 57
click at [260, 104] on div at bounding box center [272, 103] width 68 height 57
drag, startPoint x: 252, startPoint y: 118, endPoint x: 286, endPoint y: 94, distance: 41.8
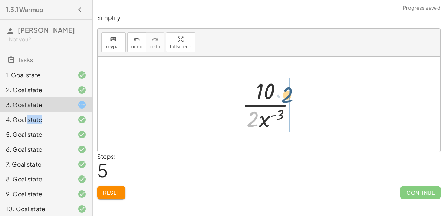
click at [286, 94] on div at bounding box center [272, 103] width 68 height 57
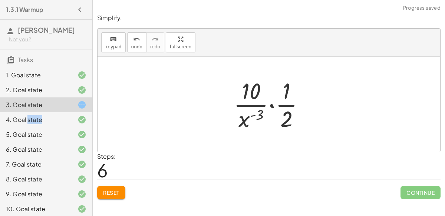
click at [273, 105] on div at bounding box center [272, 103] width 84 height 57
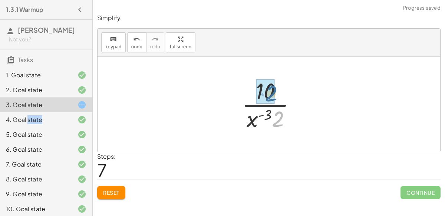
drag, startPoint x: 275, startPoint y: 120, endPoint x: 269, endPoint y: 94, distance: 26.7
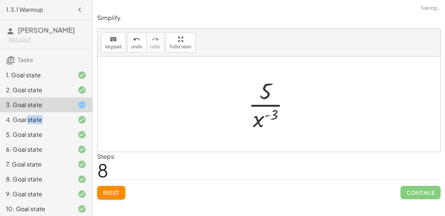
click at [268, 93] on div at bounding box center [272, 103] width 55 height 57
drag, startPoint x: 268, startPoint y: 93, endPoint x: 288, endPoint y: 120, distance: 33.3
click at [288, 120] on div at bounding box center [272, 103] width 55 height 57
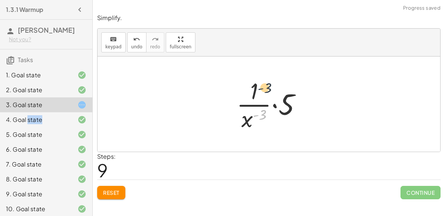
drag, startPoint x: 257, startPoint y: 116, endPoint x: 262, endPoint y: 84, distance: 32.2
click at [262, 84] on div at bounding box center [272, 103] width 78 height 57
drag, startPoint x: 247, startPoint y: 118, endPoint x: 251, endPoint y: 84, distance: 34.4
click at [251, 84] on div at bounding box center [272, 103] width 78 height 57
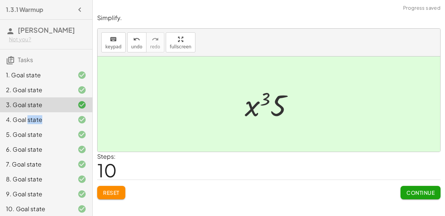
click at [412, 194] on span "Continue" at bounding box center [421, 192] width 28 height 7
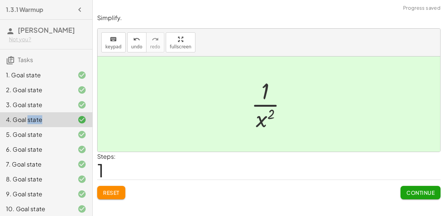
scroll to position [166, 0]
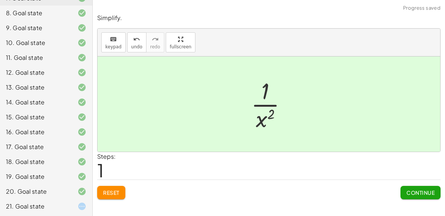
click at [77, 212] on div "21. Goal state" at bounding box center [46, 206] width 92 height 15
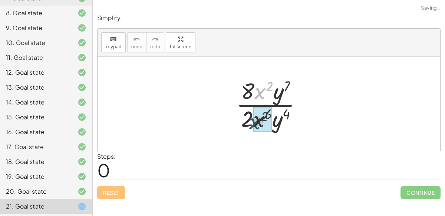
drag, startPoint x: 266, startPoint y: 89, endPoint x: 261, endPoint y: 121, distance: 31.5
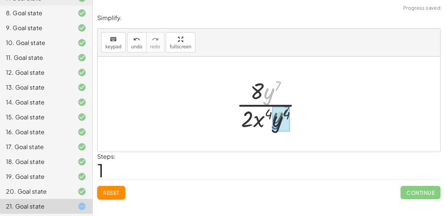
drag, startPoint x: 268, startPoint y: 95, endPoint x: 276, endPoint y: 118, distance: 24.9
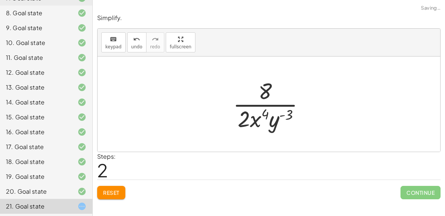
click at [276, 117] on div at bounding box center [271, 103] width 85 height 57
click at [281, 115] on div at bounding box center [271, 103] width 85 height 57
click at [266, 94] on div at bounding box center [271, 103] width 85 height 57
drag, startPoint x: 240, startPoint y: 120, endPoint x: 268, endPoint y: 85, distance: 44.6
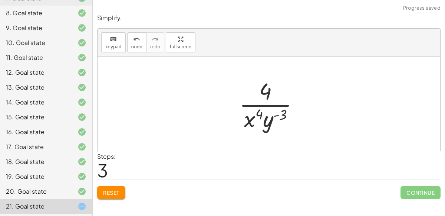
click at [265, 91] on div at bounding box center [272, 103] width 73 height 57
drag, startPoint x: 265, startPoint y: 91, endPoint x: 300, endPoint y: 105, distance: 37.9
click at [300, 105] on div at bounding box center [272, 103] width 73 height 57
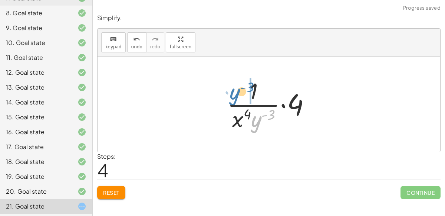
drag, startPoint x: 254, startPoint y: 118, endPoint x: 233, endPoint y: 91, distance: 34.6
click at [233, 91] on div at bounding box center [272, 103] width 96 height 57
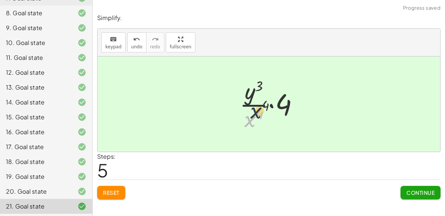
drag, startPoint x: 245, startPoint y: 119, endPoint x: 252, endPoint y: 109, distance: 11.5
click at [252, 109] on div at bounding box center [272, 103] width 72 height 57
click at [417, 197] on button "Continue" at bounding box center [421, 192] width 40 height 13
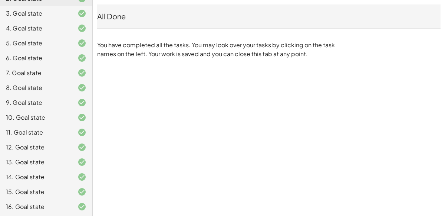
scroll to position [0, 0]
